Goal: Navigation & Orientation: Find specific page/section

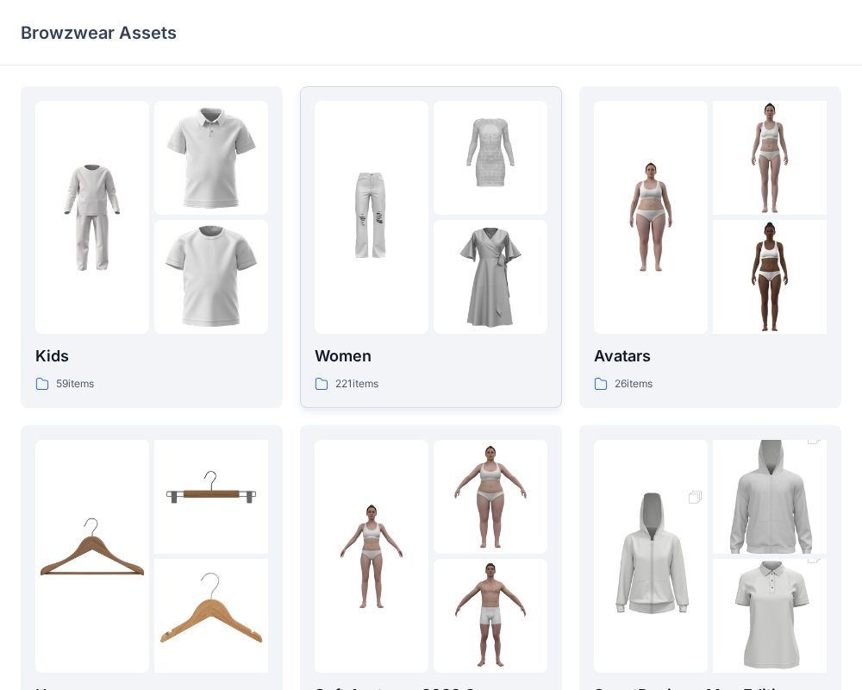
click at [362, 356] on p "Women" at bounding box center [431, 356] width 233 height 24
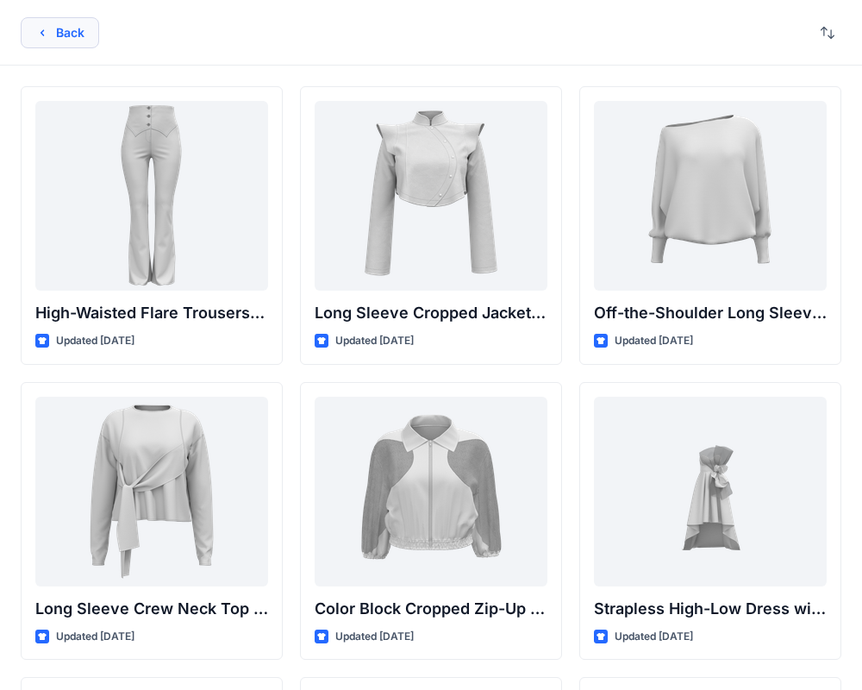
click at [54, 41] on button "Back" at bounding box center [60, 32] width 78 height 31
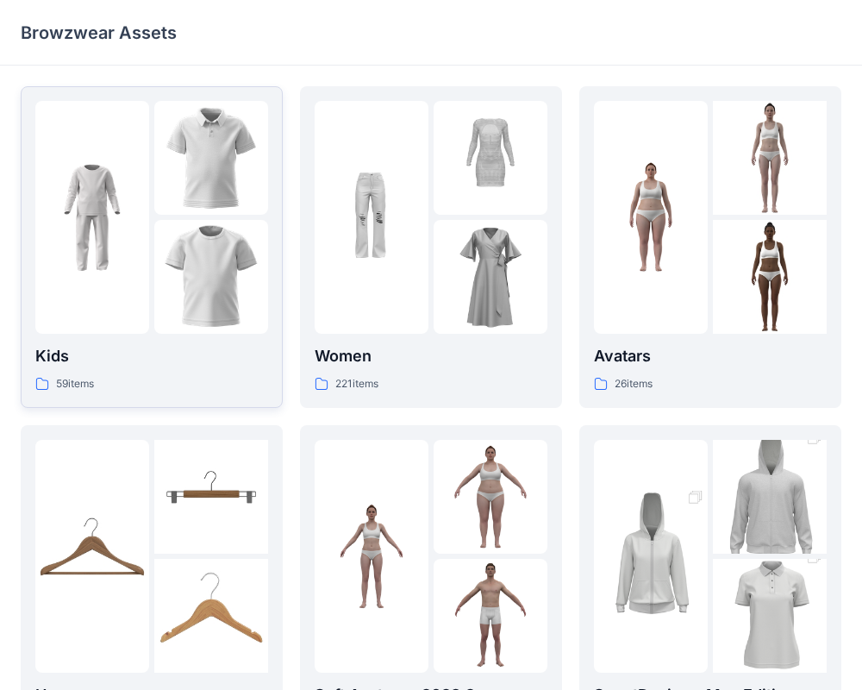
click at [232, 348] on p "Kids" at bounding box center [151, 356] width 233 height 24
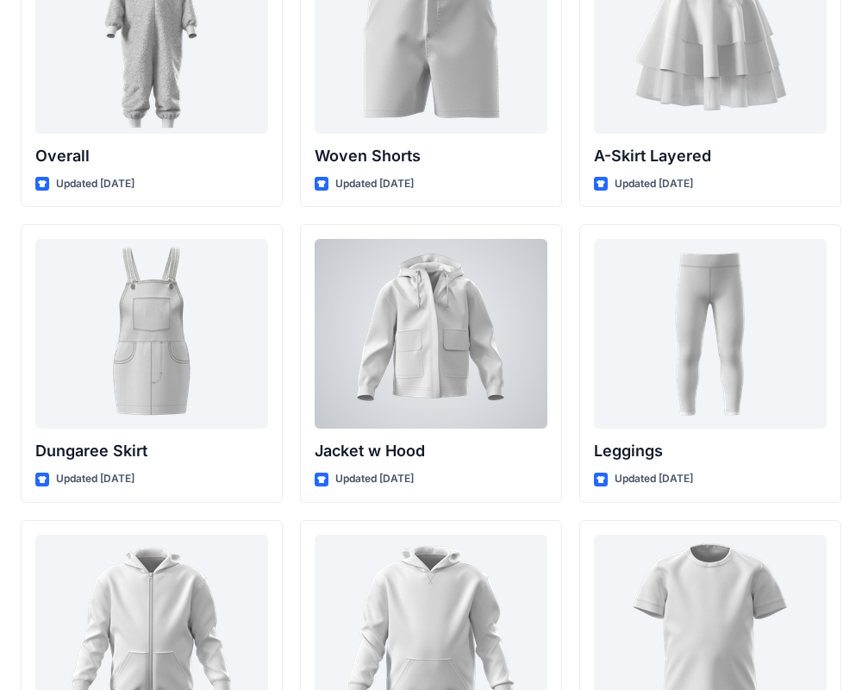
scroll to position [4884, 0]
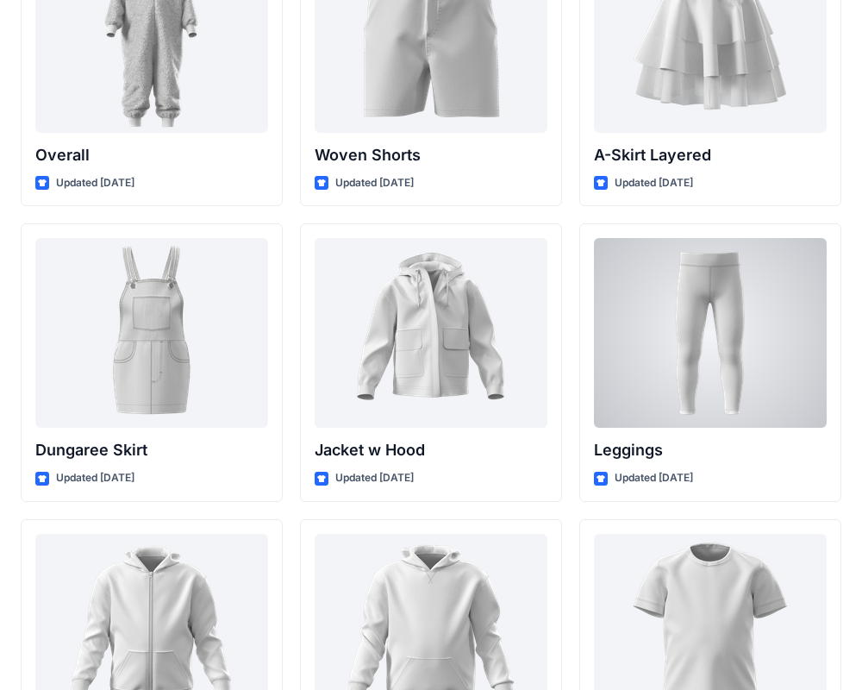
click at [686, 293] on div at bounding box center [710, 333] width 233 height 190
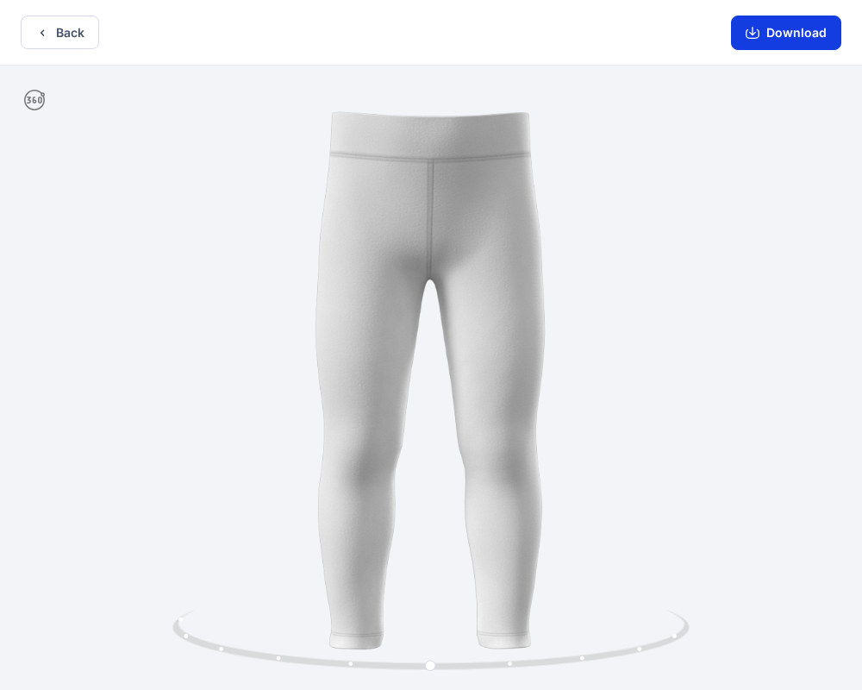
click at [811, 26] on button "Download" at bounding box center [786, 33] width 110 height 34
